Goal: Task Accomplishment & Management: Manage account settings

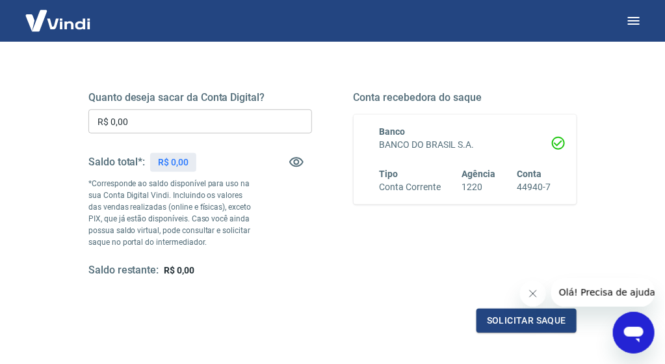
scroll to position [195, 0]
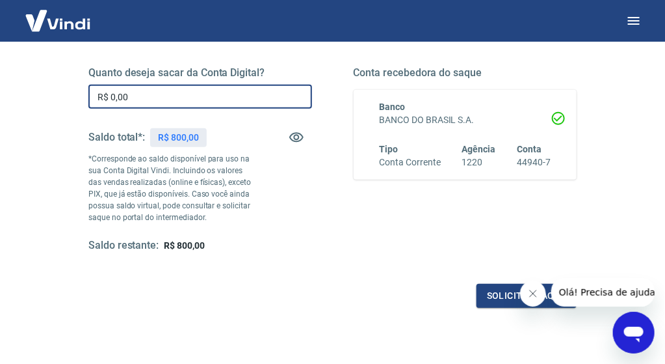
click at [228, 95] on input "R$ 0,00" at bounding box center [200, 97] width 224 height 24
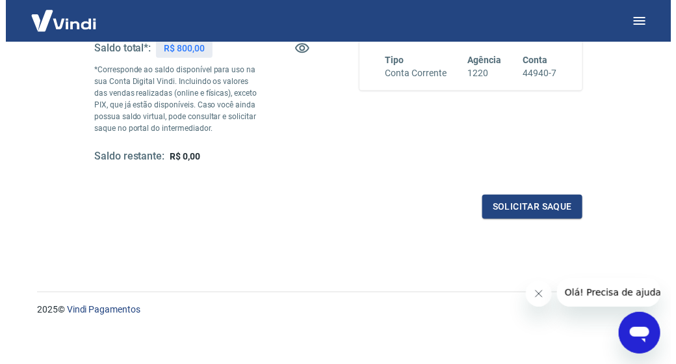
scroll to position [289, 0]
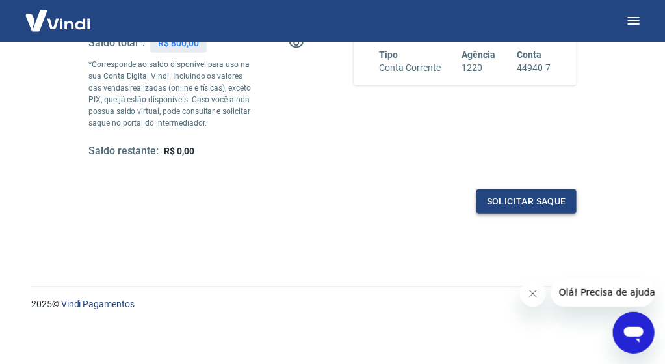
type input "R$ 800,00"
click at [552, 204] on button "Solicitar saque" at bounding box center [527, 201] width 100 height 24
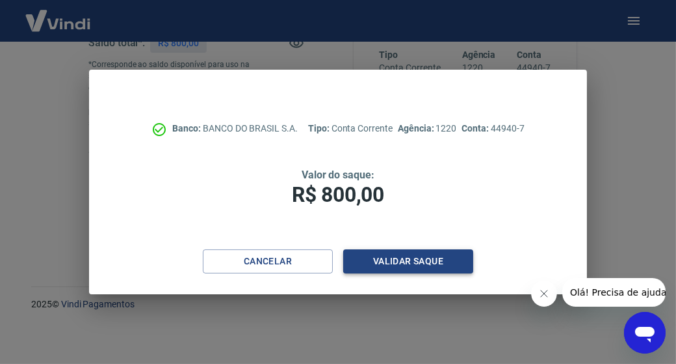
click at [407, 261] on button "Validar saque" at bounding box center [408, 261] width 130 height 24
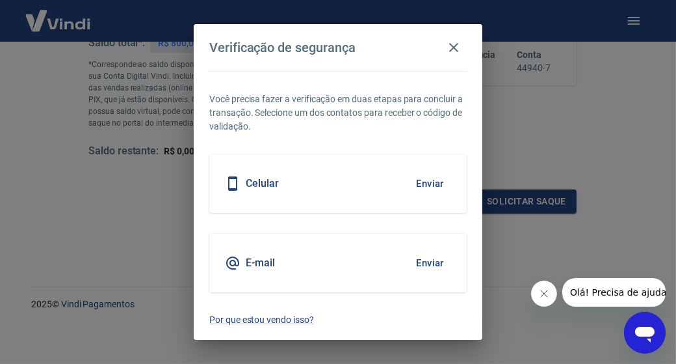
click at [273, 182] on h5 "Celular" at bounding box center [262, 183] width 33 height 13
click at [419, 184] on button "Enviar" at bounding box center [430, 183] width 42 height 27
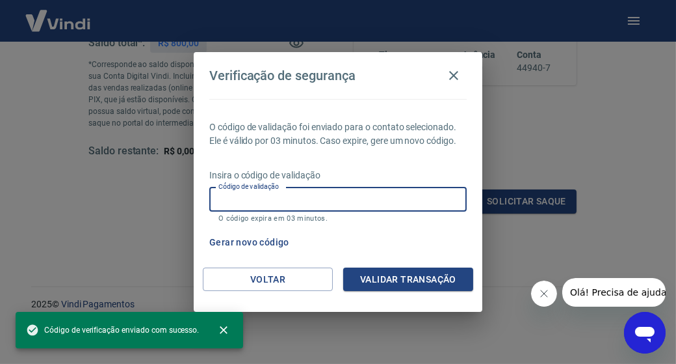
click at [390, 190] on input "Código de validação" at bounding box center [338, 199] width 258 height 24
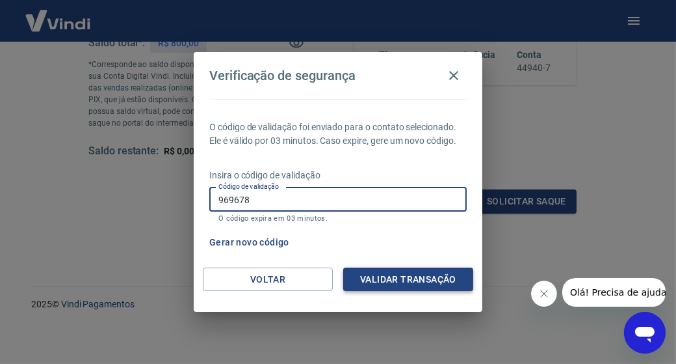
type input "969678"
click at [395, 281] on button "Validar transação" at bounding box center [408, 279] width 130 height 24
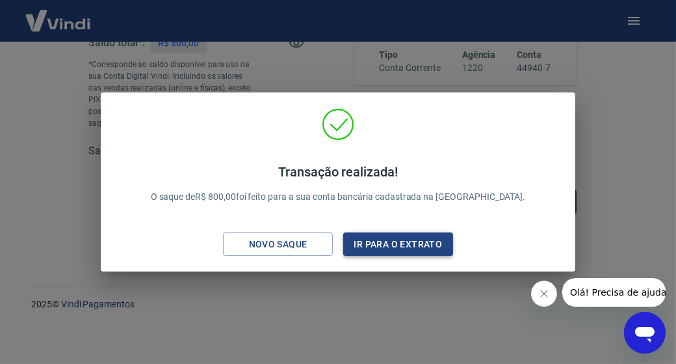
click at [386, 243] on button "Ir para o extrato" at bounding box center [398, 244] width 110 height 24
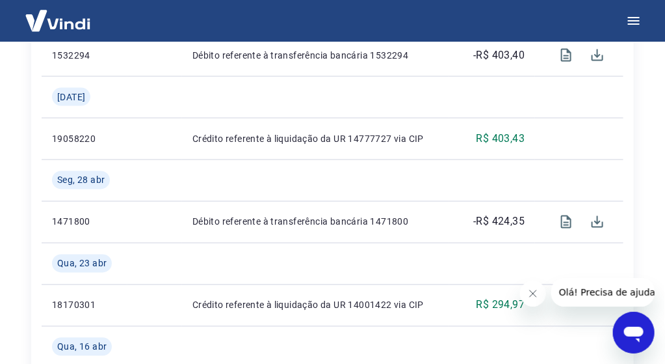
scroll to position [396, 0]
